Goal: Task Accomplishment & Management: Use online tool/utility

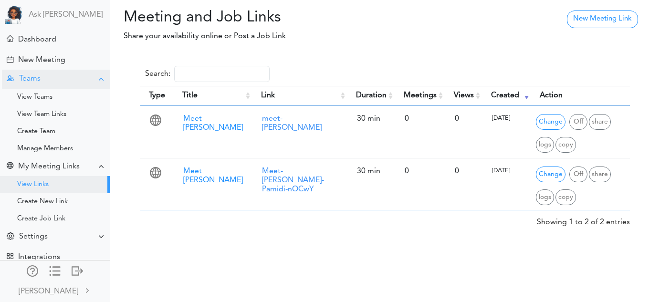
scroll to position [14, 0]
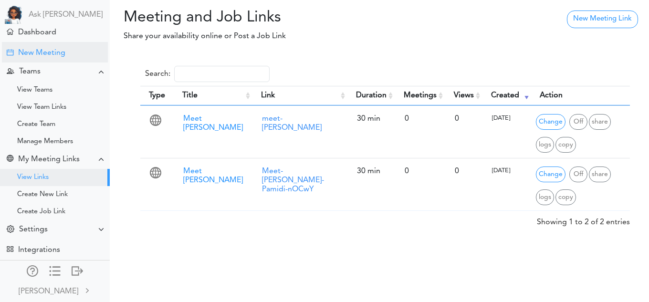
click at [62, 52] on div "New Meeting" at bounding box center [55, 52] width 106 height 21
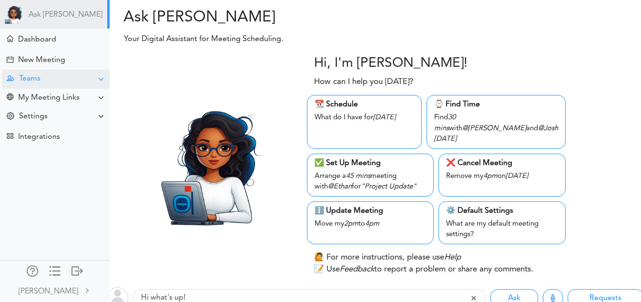
click at [59, 83] on div "Teams" at bounding box center [56, 79] width 108 height 19
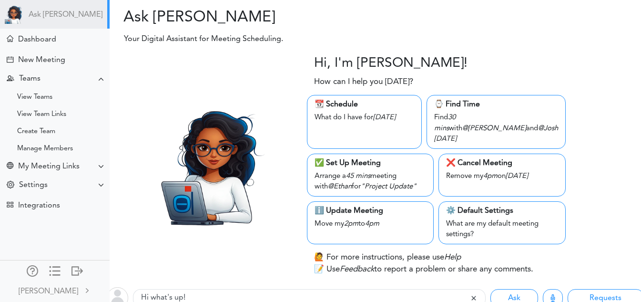
scroll to position [15, 0]
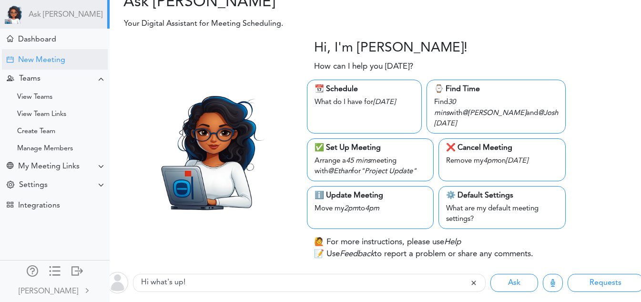
click at [35, 57] on div "New Meeting" at bounding box center [41, 60] width 47 height 9
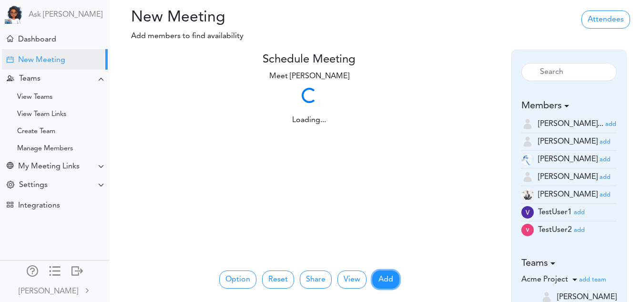
click at [385, 279] on button "Add" at bounding box center [385, 279] width 27 height 18
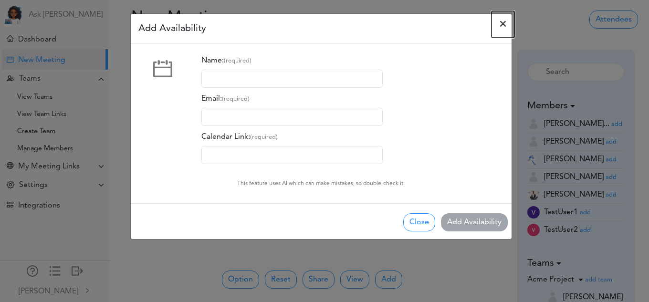
click at [504, 20] on span "×" at bounding box center [503, 24] width 8 height 11
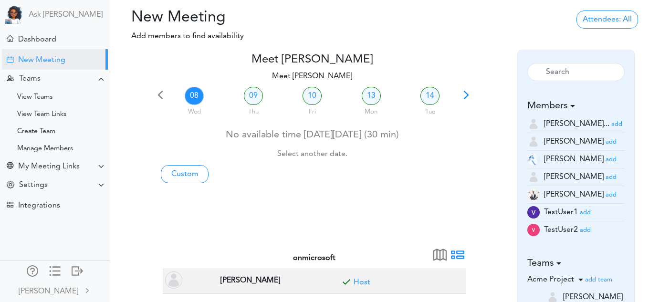
scroll to position [226, 0]
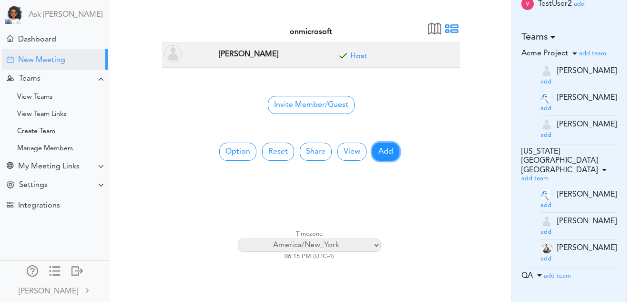
click at [391, 150] on button "Add" at bounding box center [385, 152] width 27 height 18
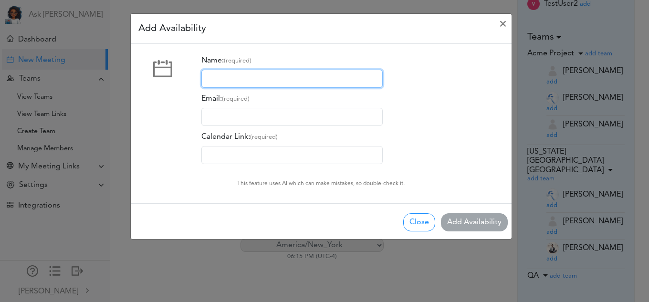
click at [274, 75] on input "Name: (required)" at bounding box center [291, 79] width 181 height 18
type input "sam"
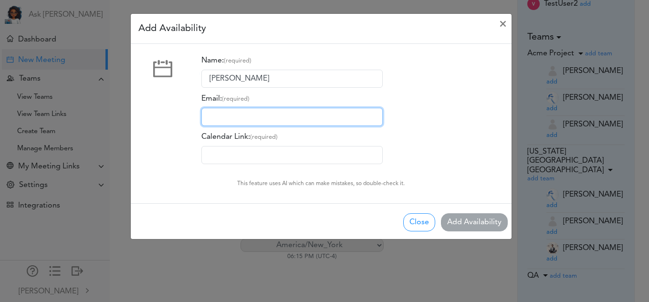
click at [245, 119] on input "Email: (required)" at bounding box center [291, 117] width 181 height 18
type input "pamidividya@gmail.com"
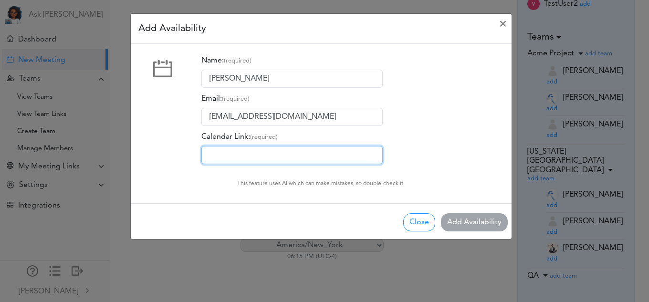
click at [265, 151] on input "Calendar Link: (required)" at bounding box center [291, 155] width 181 height 18
paste input "https://id.teamcal.dev/i/go/Meet-Jagjit-Singh-VPLfy"
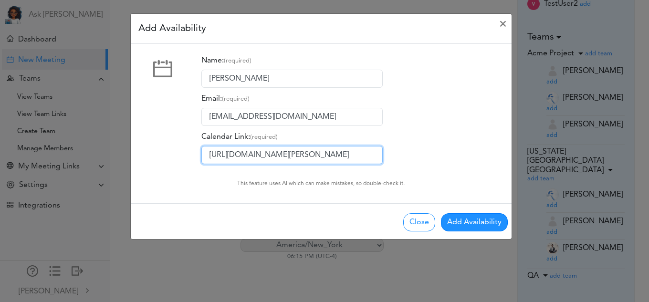
scroll to position [0, 12]
type input "https://id.teamcal.dev/i/go/Meet-Jagjit-Singh-VPLfy"
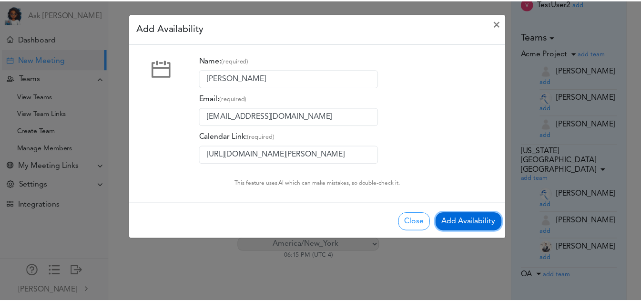
scroll to position [0, 0]
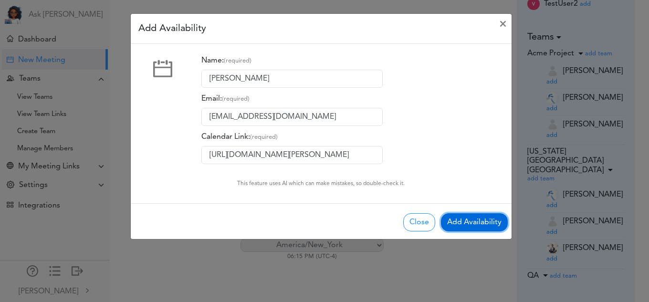
click at [464, 225] on button "Add Availability" at bounding box center [474, 222] width 67 height 18
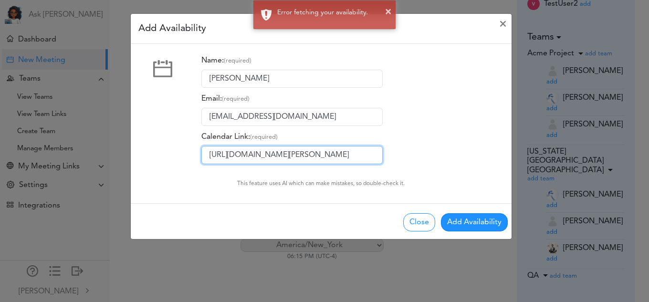
click at [267, 156] on input "https://id.teamcal.dev/i/go/Meet-Jagjit-Singh-VPLfy" at bounding box center [291, 155] width 181 height 18
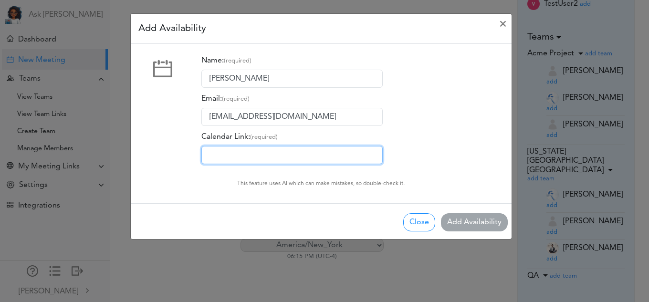
paste input "https://vidyap.youcanbook.me/"
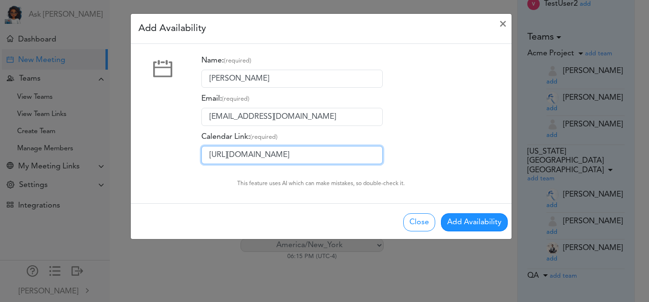
type input "https://vidyap.youcanbook.me/"
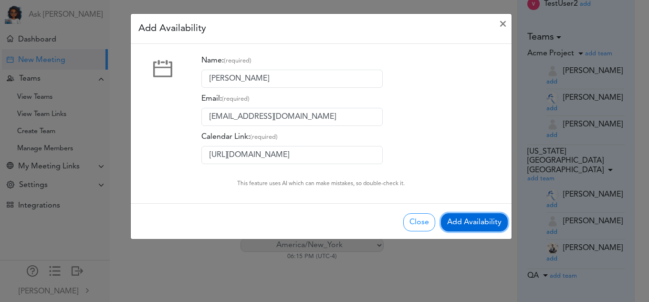
click at [472, 227] on button "Add Availability" at bounding box center [474, 222] width 67 height 18
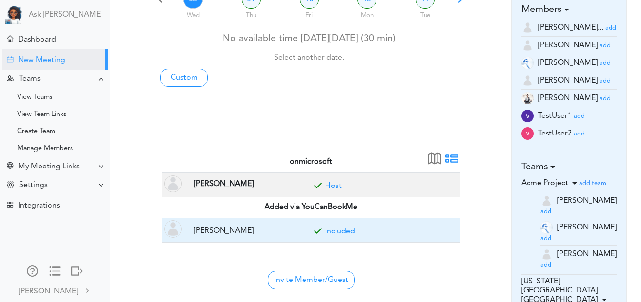
scroll to position [97, 0]
click at [347, 230] on link "Included" at bounding box center [340, 231] width 30 height 8
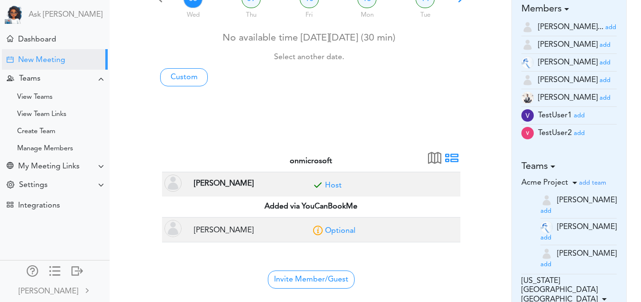
scroll to position [0, 0]
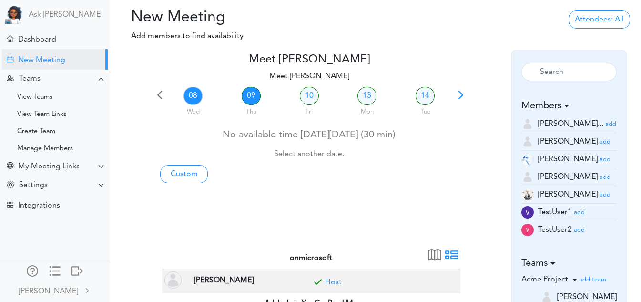
click at [251, 90] on link "09" at bounding box center [251, 96] width 19 height 18
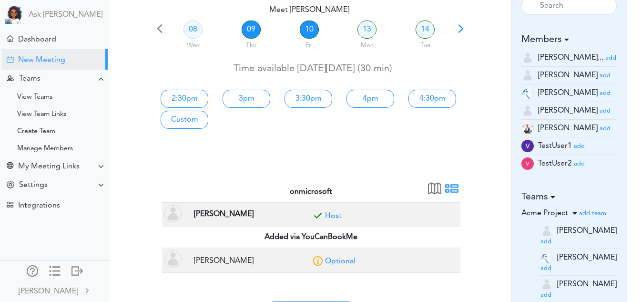
scroll to position [71, 0]
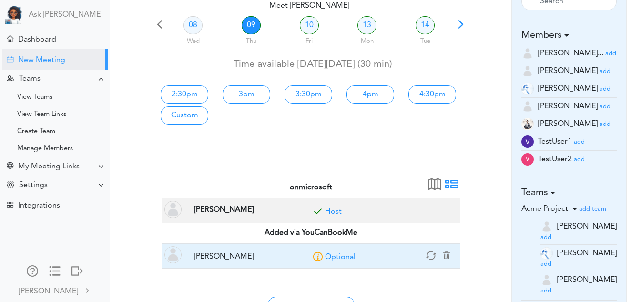
click at [342, 258] on link "Optional" at bounding box center [340, 257] width 31 height 8
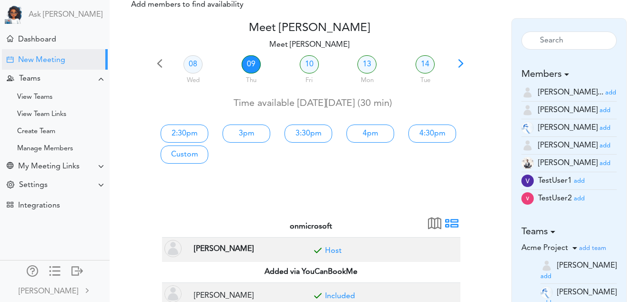
scroll to position [28, 0]
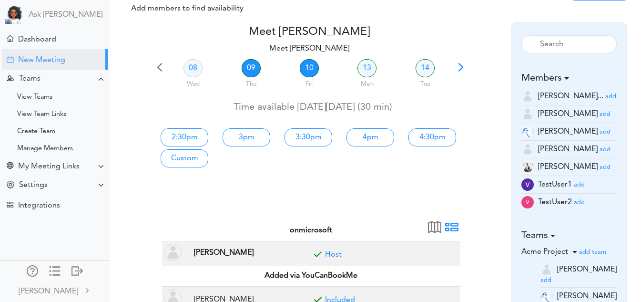
click at [304, 68] on link "10" at bounding box center [309, 68] width 19 height 18
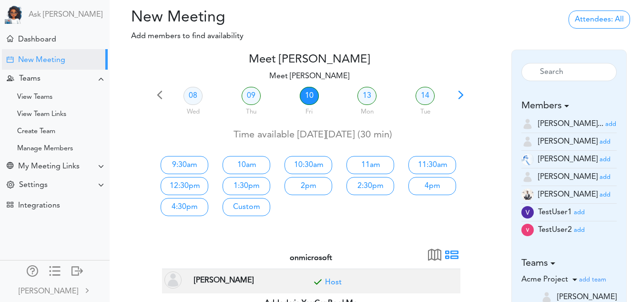
scroll to position [0, 0]
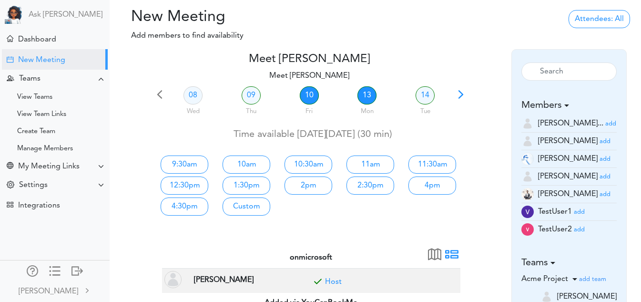
click at [368, 97] on link "13" at bounding box center [367, 95] width 19 height 18
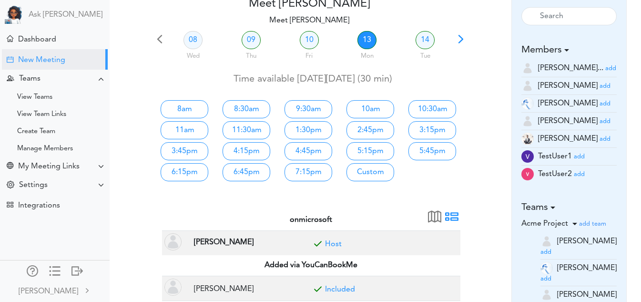
scroll to position [55, 0]
click at [433, 41] on link "14" at bounding box center [425, 40] width 19 height 18
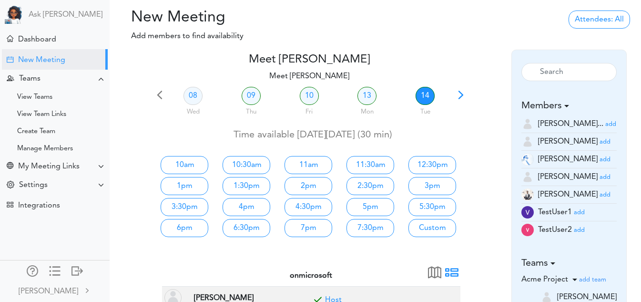
click at [465, 98] on span at bounding box center [461, 98] width 13 height 13
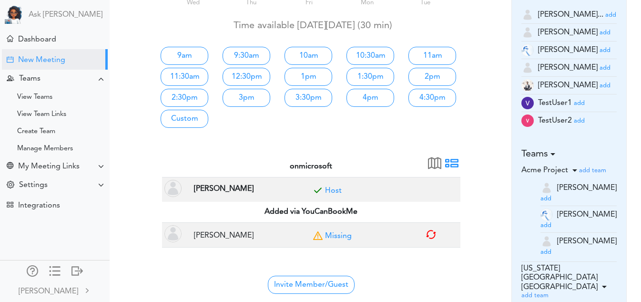
scroll to position [115, 0]
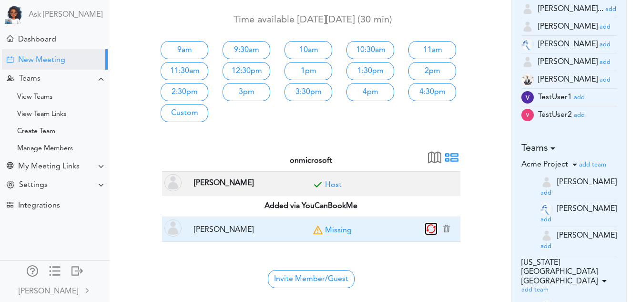
click at [431, 229] on icon "button" at bounding box center [431, 228] width 11 height 11
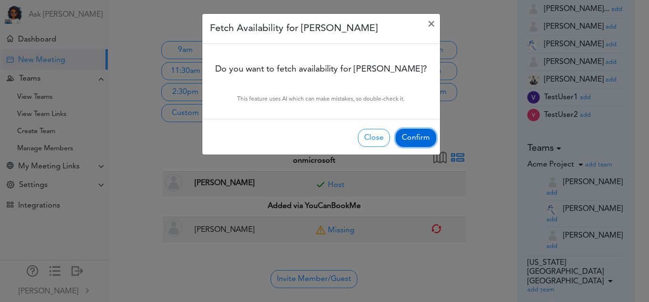
click at [403, 139] on button "Confirm" at bounding box center [415, 138] width 41 height 18
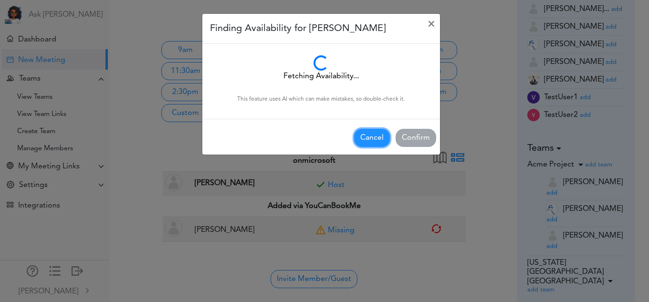
click at [382, 139] on button "Cancel" at bounding box center [372, 138] width 36 height 18
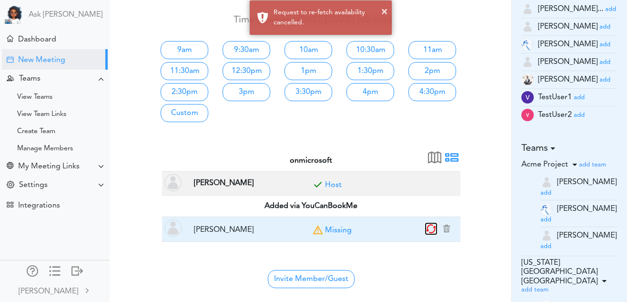
click at [432, 231] on icon "button" at bounding box center [431, 228] width 11 height 11
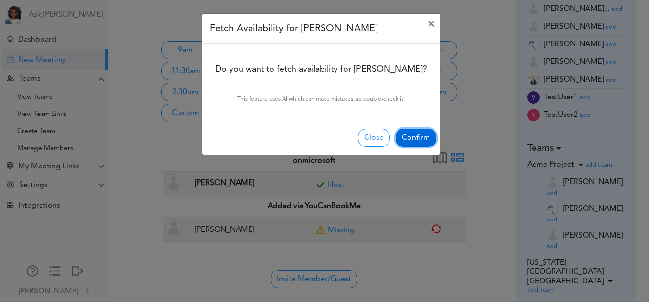
click at [411, 130] on button "Confirm" at bounding box center [415, 138] width 41 height 18
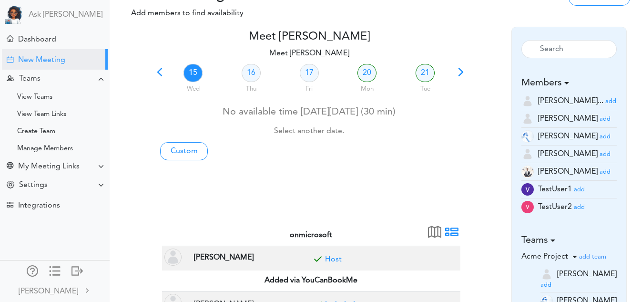
scroll to position [0, 0]
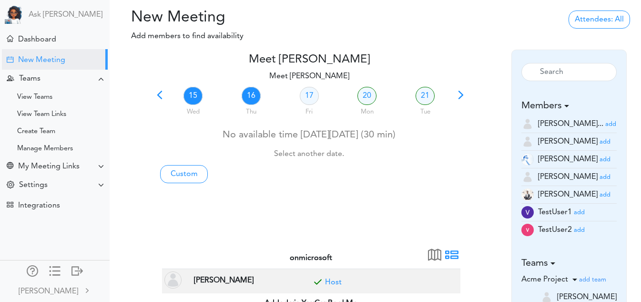
click at [242, 97] on link "16" at bounding box center [251, 96] width 19 height 18
click at [304, 92] on link "17" at bounding box center [309, 96] width 19 height 18
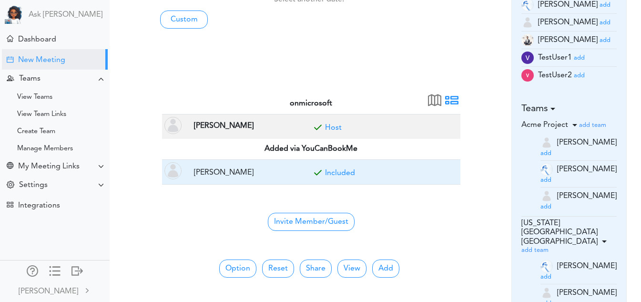
scroll to position [155, 0]
click at [341, 172] on link "Included" at bounding box center [340, 173] width 30 height 8
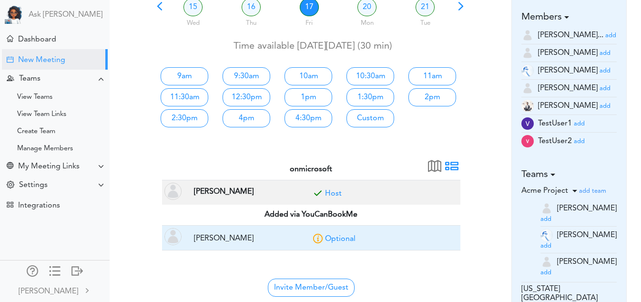
scroll to position [0, 0]
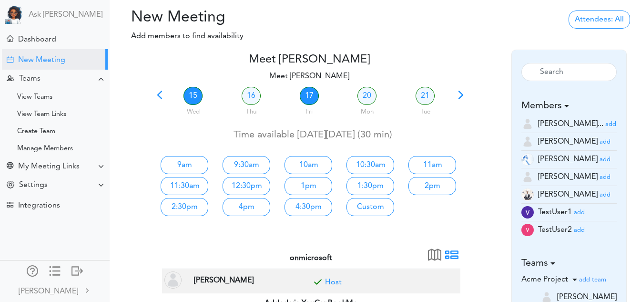
click at [195, 97] on link "15" at bounding box center [193, 96] width 19 height 18
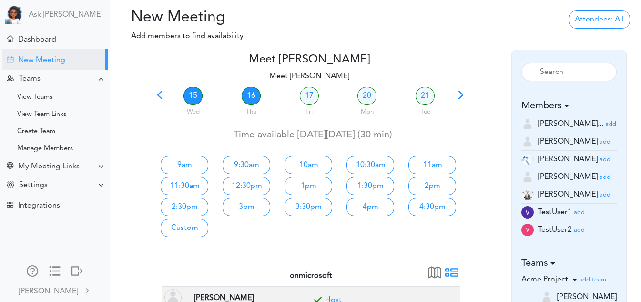
click at [257, 97] on link "16" at bounding box center [251, 96] width 19 height 18
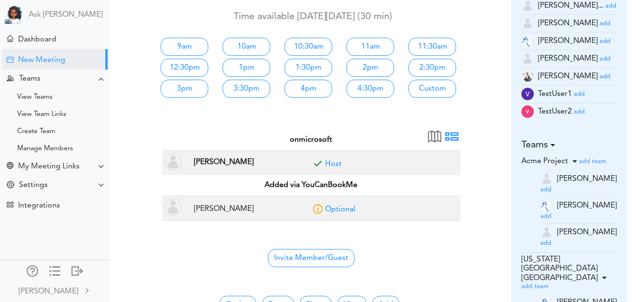
scroll to position [122, 0]
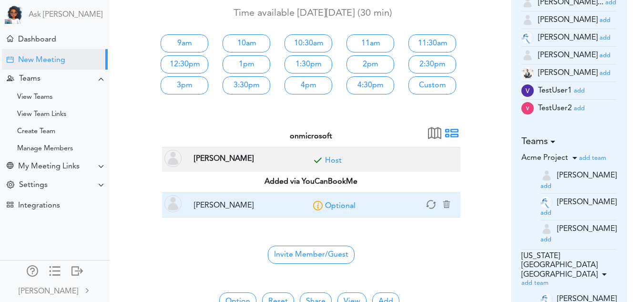
click at [345, 202] on link "Optional" at bounding box center [340, 206] width 31 height 8
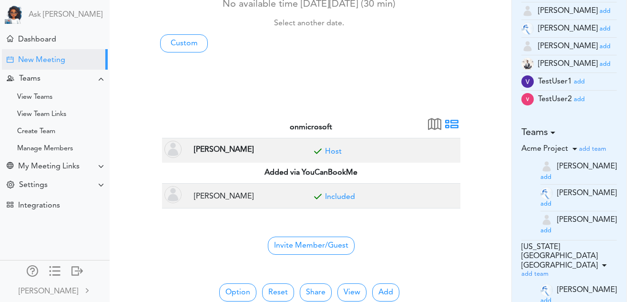
scroll to position [131, 0]
click at [29, 119] on div "View Team Links" at bounding box center [55, 114] width 110 height 17
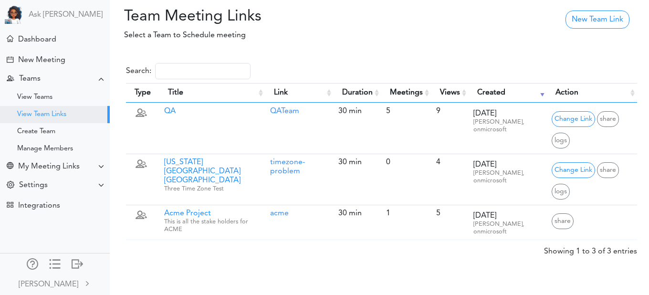
click at [362, 255] on div "Search: Type Title Link Duration Meetings Views Created Action" at bounding box center [381, 160] width 511 height 194
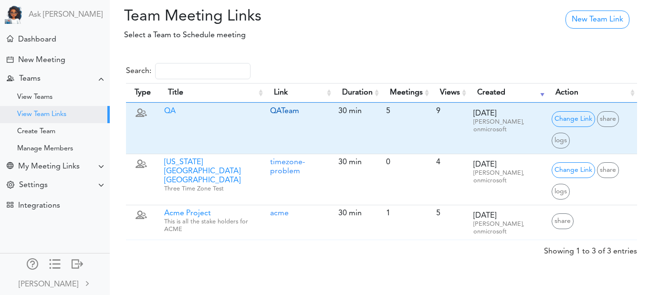
click at [285, 110] on link "QATeam" at bounding box center [284, 111] width 29 height 8
click at [295, 115] on link "QATeam" at bounding box center [284, 111] width 29 height 8
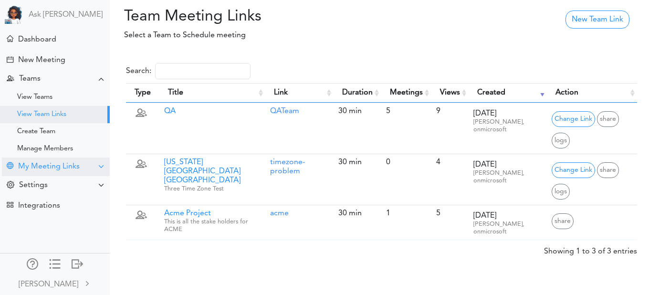
click at [46, 169] on div "My Meeting Links" at bounding box center [49, 166] width 62 height 9
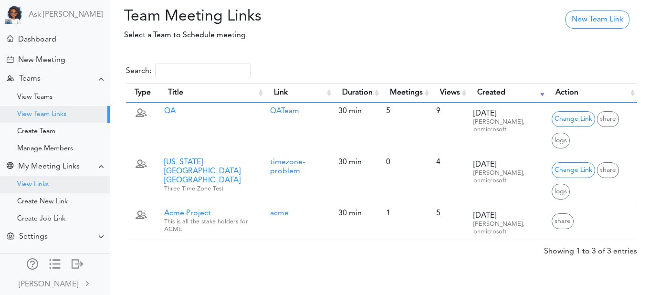
click at [44, 184] on div "View Links" at bounding box center [32, 184] width 31 height 5
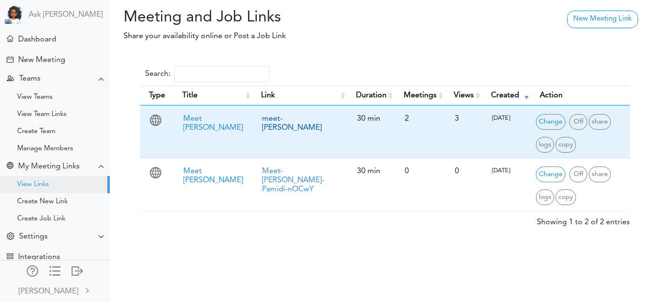
click at [286, 119] on link "meet-[PERSON_NAME]" at bounding box center [292, 123] width 60 height 17
